Goal: Navigation & Orientation: Find specific page/section

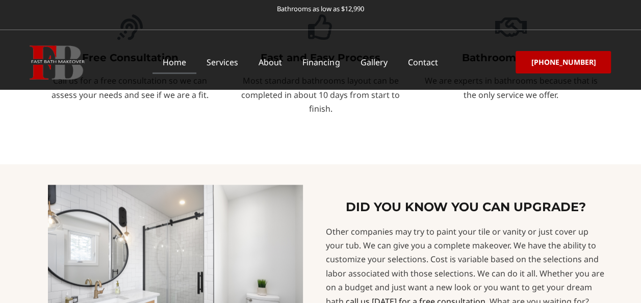
scroll to position [612, 0]
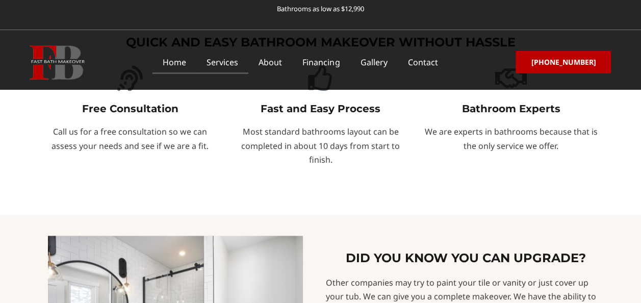
click at [237, 62] on link "Services" at bounding box center [222, 61] width 52 height 23
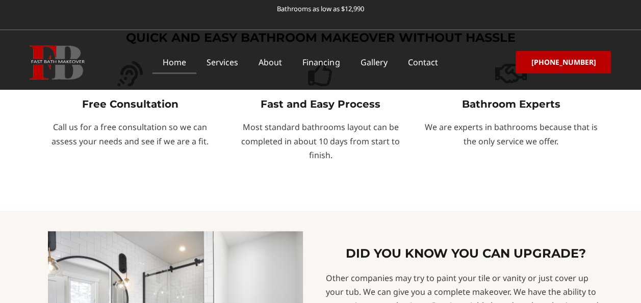
scroll to position [644, 0]
